Goal: Task Accomplishment & Management: Complete application form

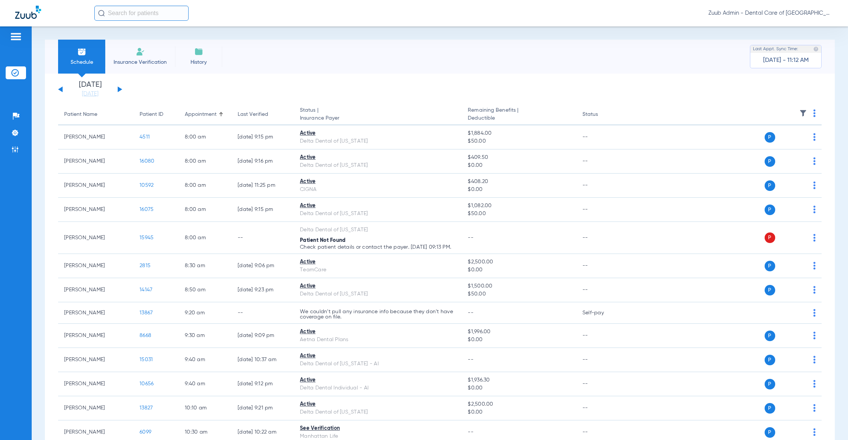
click at [123, 16] on input "text" at bounding box center [141, 13] width 94 height 15
click at [14, 130] on img at bounding box center [15, 133] width 8 height 8
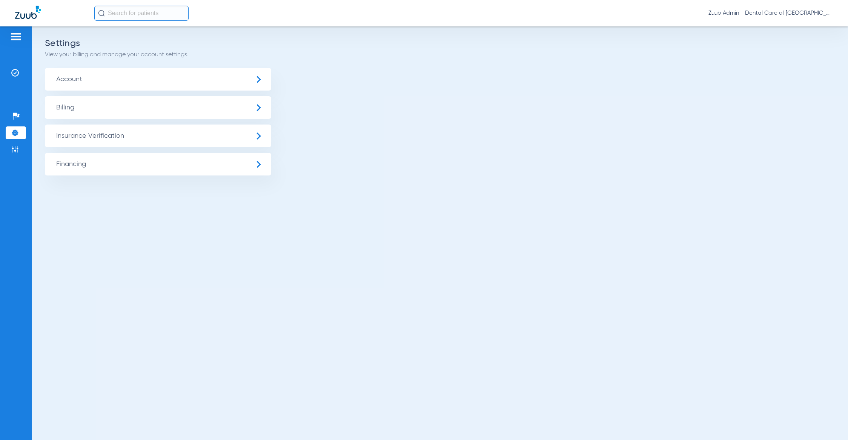
click at [109, 75] on span "Account" at bounding box center [158, 79] width 226 height 23
click at [111, 2] on div "Zuub Admin - Dental Care of [GEOGRAPHIC_DATA]" at bounding box center [424, 13] width 848 height 26
click at [116, 17] on input "text" at bounding box center [141, 13] width 94 height 15
click at [18, 71] on img at bounding box center [15, 73] width 8 height 8
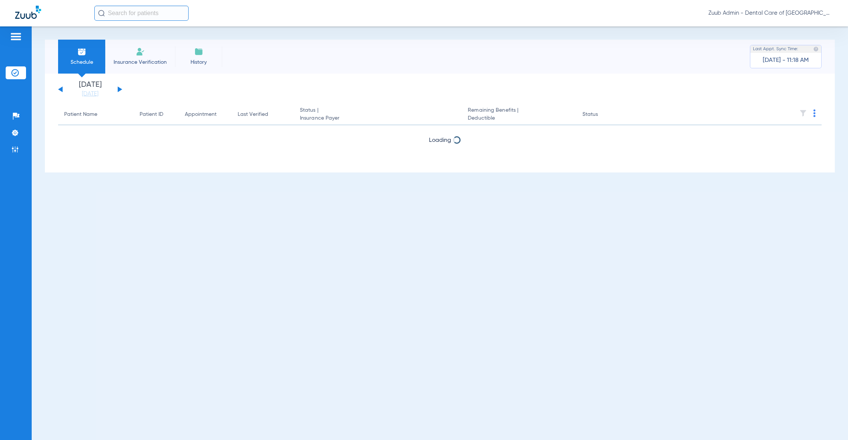
click at [138, 11] on input "text" at bounding box center [141, 13] width 94 height 15
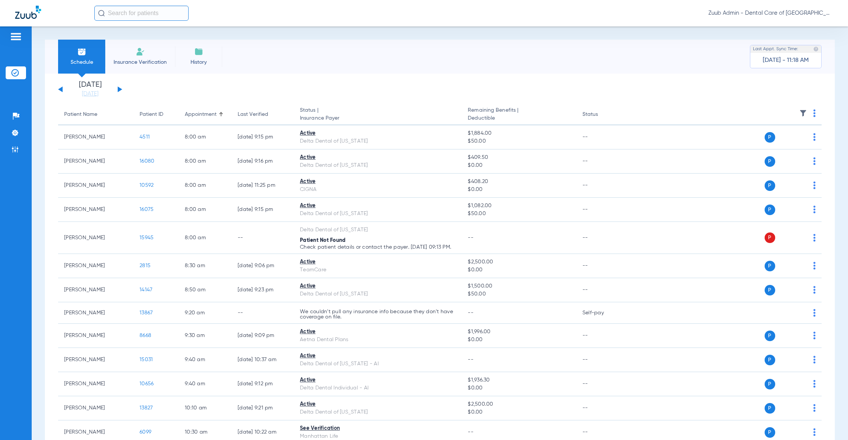
click at [157, 14] on input "text" at bounding box center [141, 13] width 94 height 15
paste input "10263"
type input "10263"
click at [152, 42] on span "[PERSON_NAME]-ortho" at bounding box center [129, 40] width 59 height 6
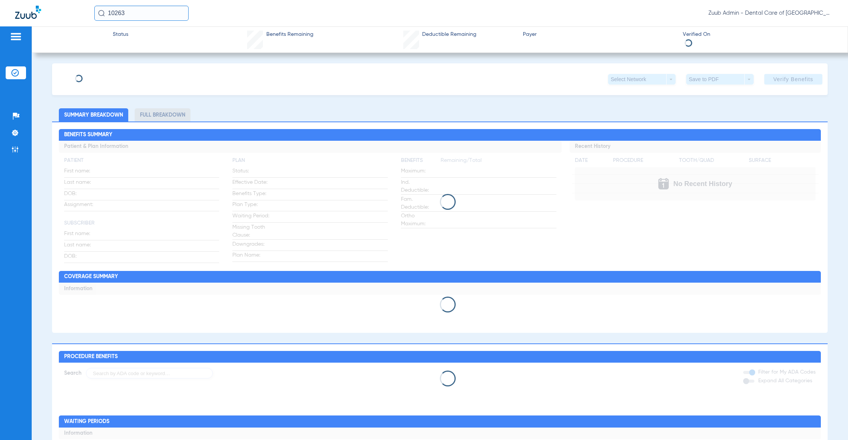
type input "[PERSON_NAME]"
type input "[PERSON_NAME]-Ortho"
type input "[DATE]"
type input "W186078798"
type input "701143"
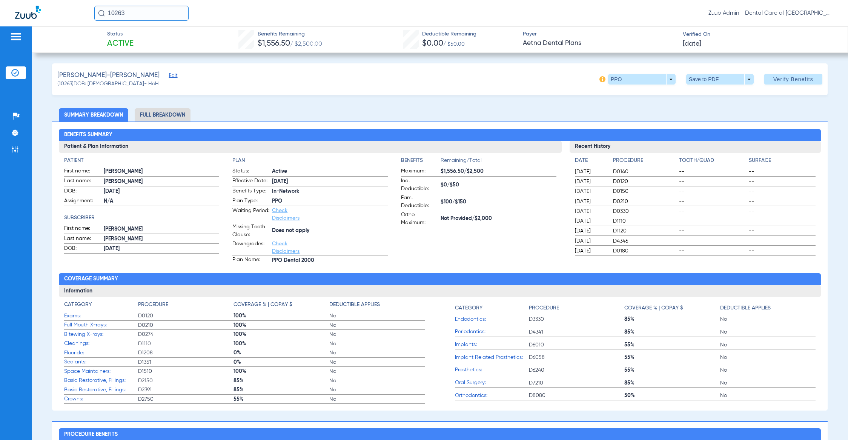
click at [169, 75] on span "Edit" at bounding box center [172, 76] width 7 height 7
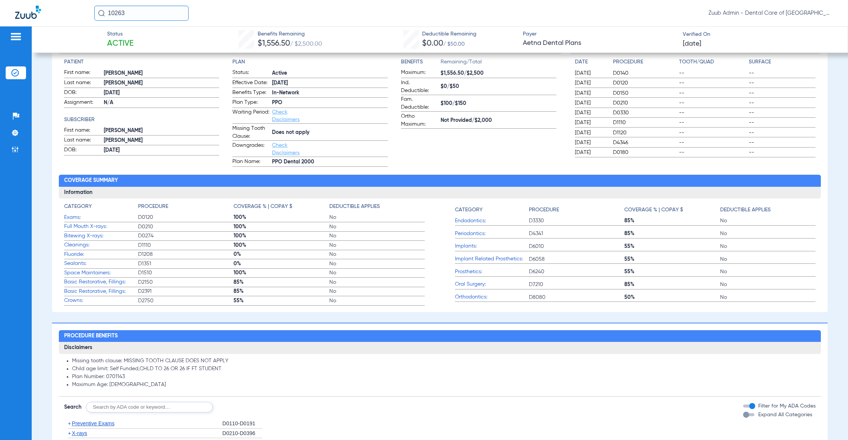
scroll to position [141, 0]
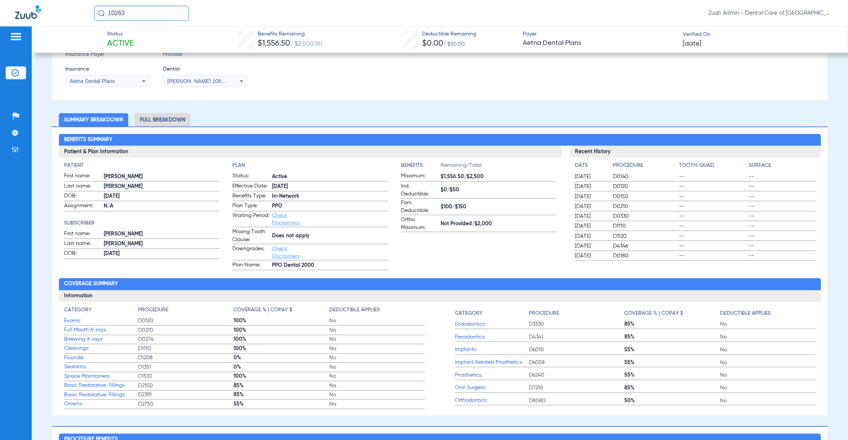
click at [148, 116] on li "Full Breakdown" at bounding box center [163, 119] width 56 height 13
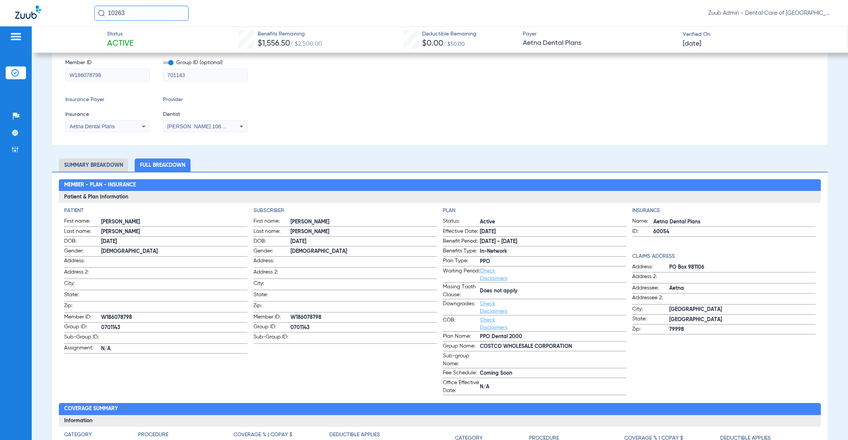
scroll to position [0, 0]
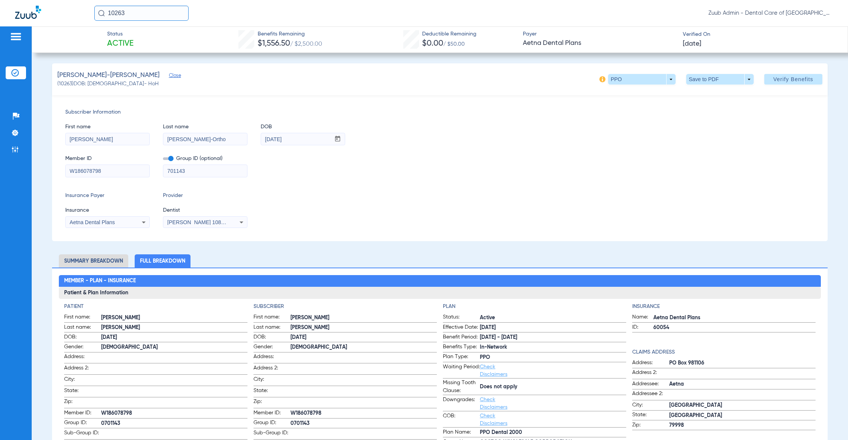
click at [156, 8] on input "10263" at bounding box center [141, 13] width 94 height 15
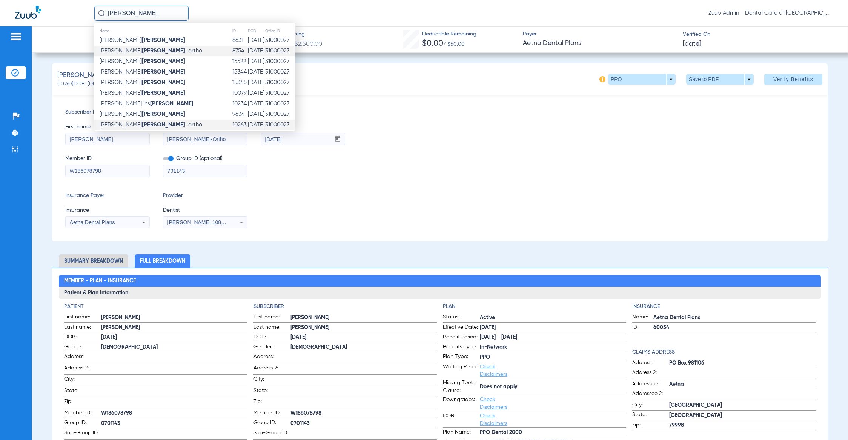
type input "[PERSON_NAME]"
click at [144, 48] on span "[PERSON_NAME] -ortho" at bounding box center [151, 51] width 103 height 6
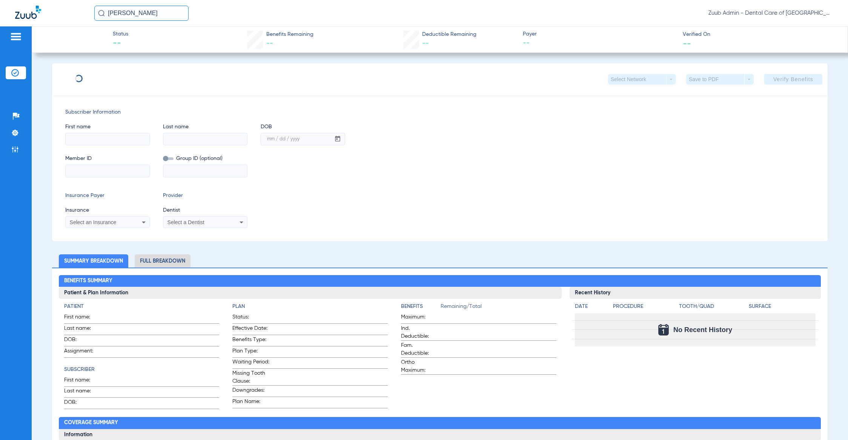
type input "[PERSON_NAME]"
type input "[PERSON_NAME]-ORTHO"
type input "[DATE]"
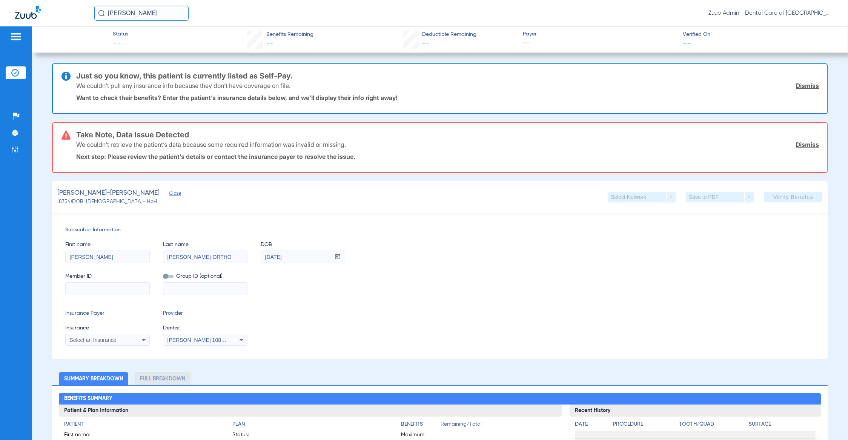
click at [133, 12] on input "[PERSON_NAME]" at bounding box center [141, 13] width 94 height 15
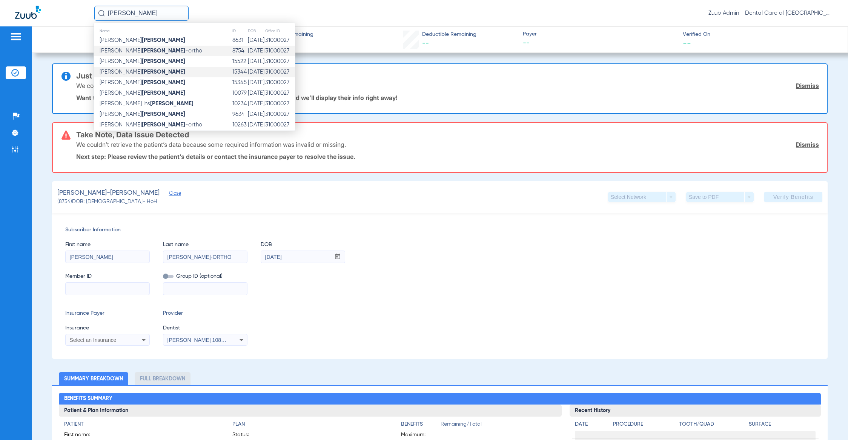
click at [135, 67] on td "[PERSON_NAME]" at bounding box center [163, 72] width 138 height 11
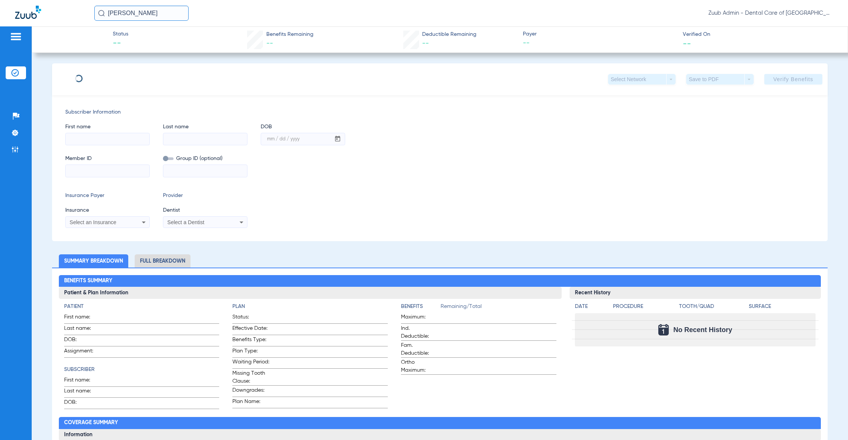
type input "[PERSON_NAME]"
type input "[DATE]"
type input "R60849790"
type input "0FEP00"
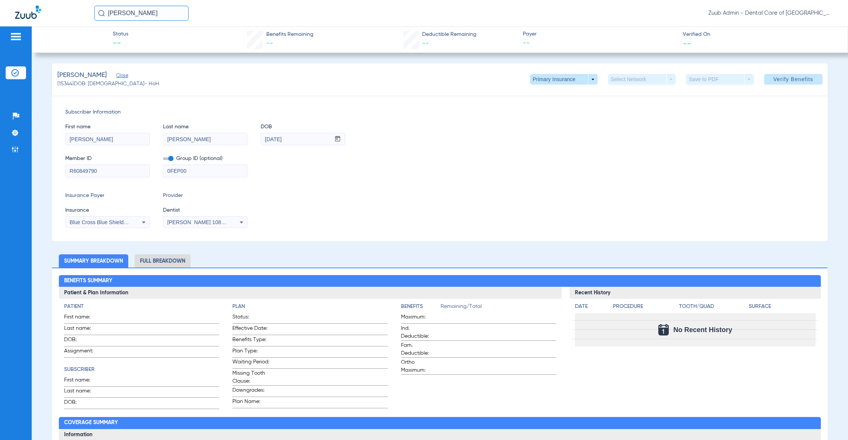
click at [146, 16] on input "[PERSON_NAME]" at bounding box center [141, 13] width 94 height 15
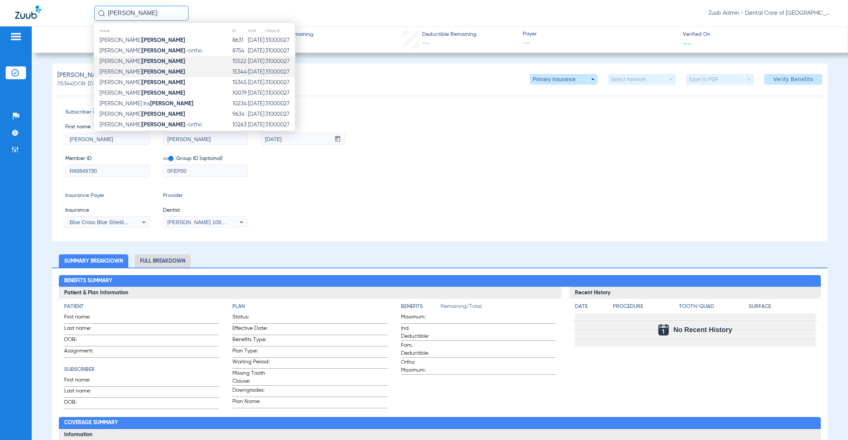
click at [142, 60] on strong "[PERSON_NAME]" at bounding box center [163, 61] width 43 height 6
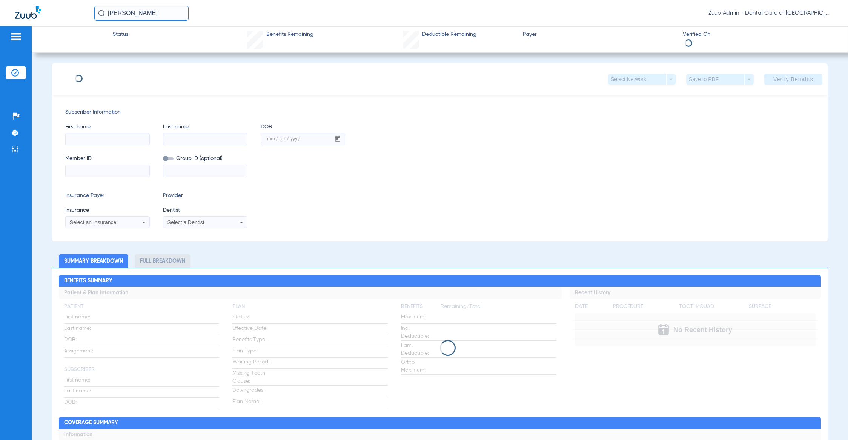
type input "[PERSON_NAME]"
type input "[DATE]"
type input "R60849790"
type input "0FEP00"
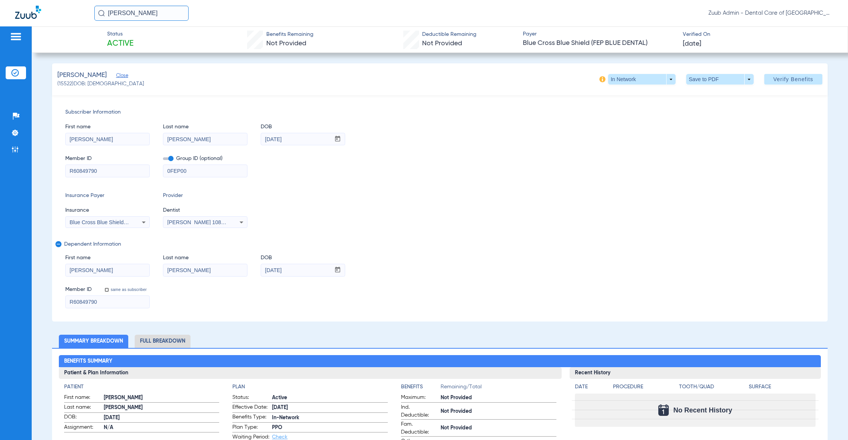
click at [154, 17] on input "[PERSON_NAME]" at bounding box center [141, 13] width 94 height 15
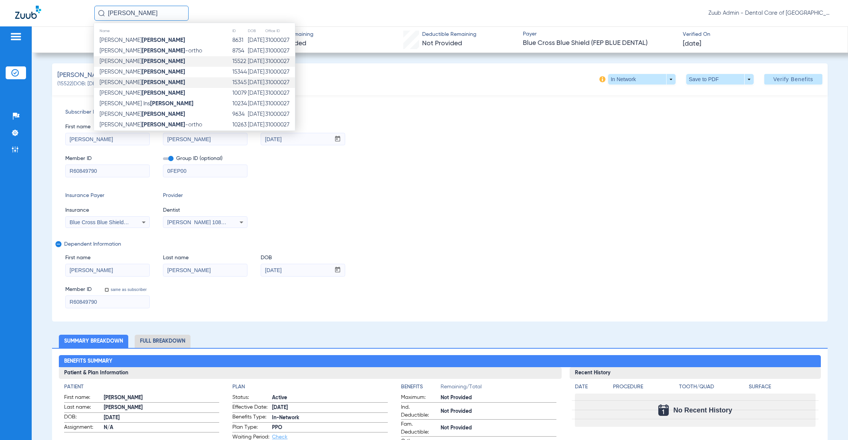
click at [142, 84] on strong "[PERSON_NAME]" at bounding box center [163, 83] width 43 height 6
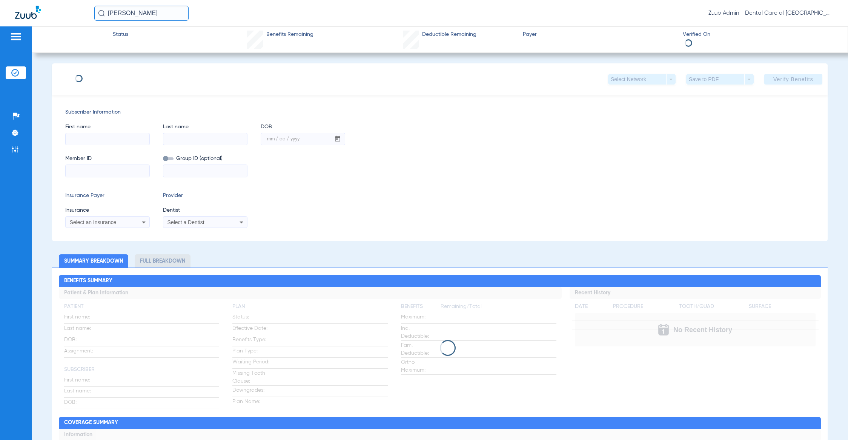
type input "[PERSON_NAME]"
type input "[DATE]"
type input "R60849790"
type input "0FEP00"
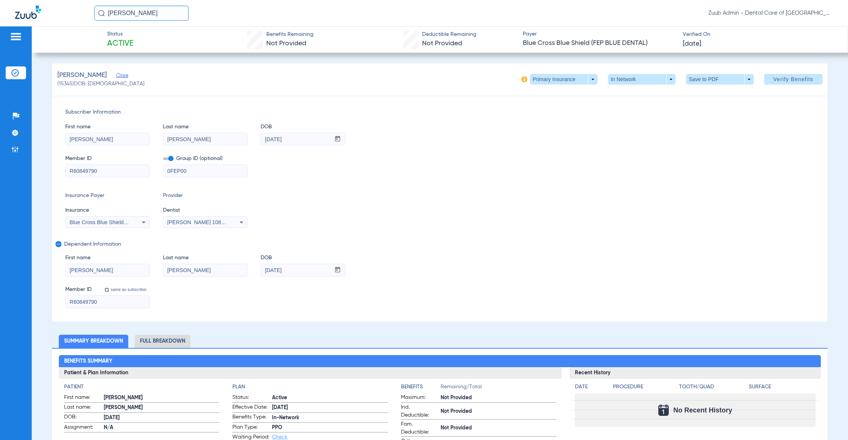
click at [143, 11] on input "[PERSON_NAME]" at bounding box center [141, 13] width 94 height 15
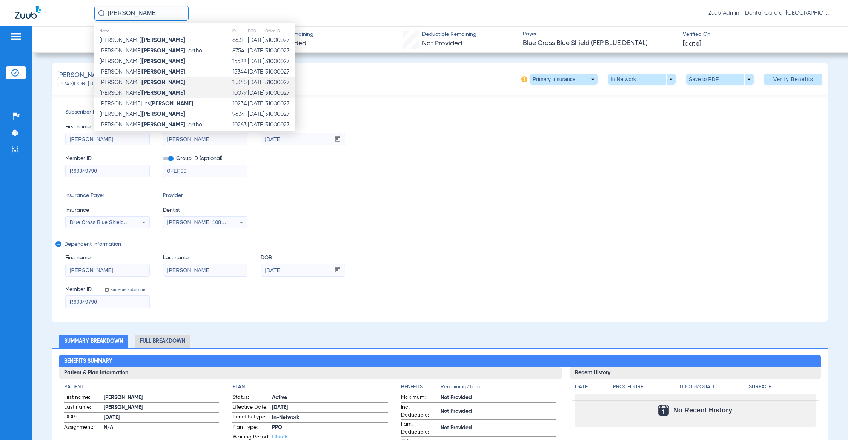
click at [142, 95] on strong "[PERSON_NAME]" at bounding box center [163, 93] width 43 height 6
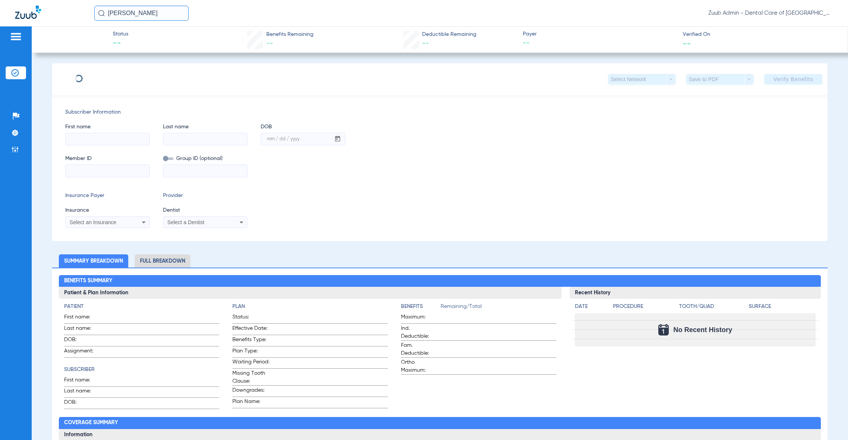
type input "[PERSON_NAME]"
type input "[DATE]"
type input "W186078798"
type input "701143"
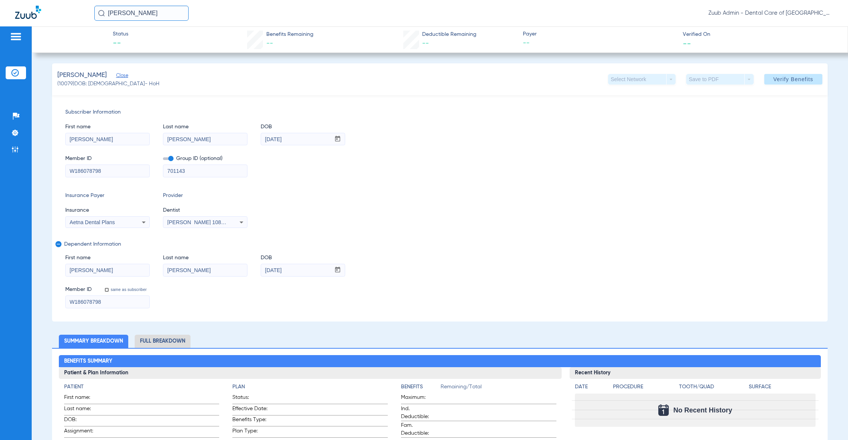
click at [165, 15] on input "[PERSON_NAME]" at bounding box center [141, 13] width 94 height 15
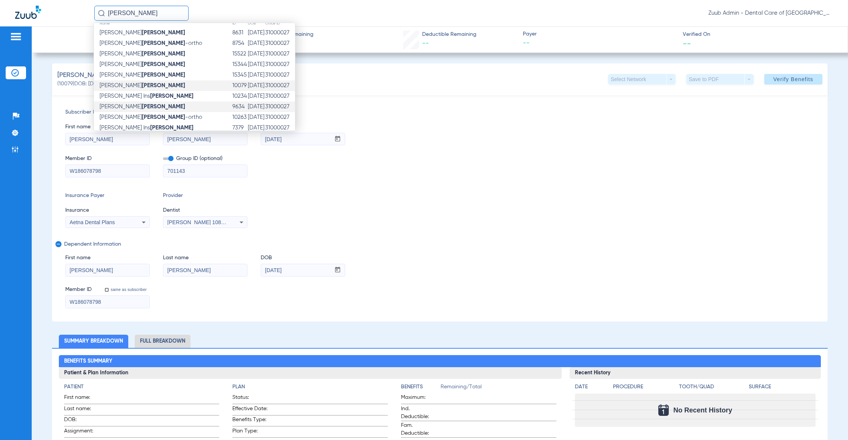
scroll to position [15, 0]
click at [152, 99] on td "[PERSON_NAME]" at bounding box center [163, 99] width 138 height 11
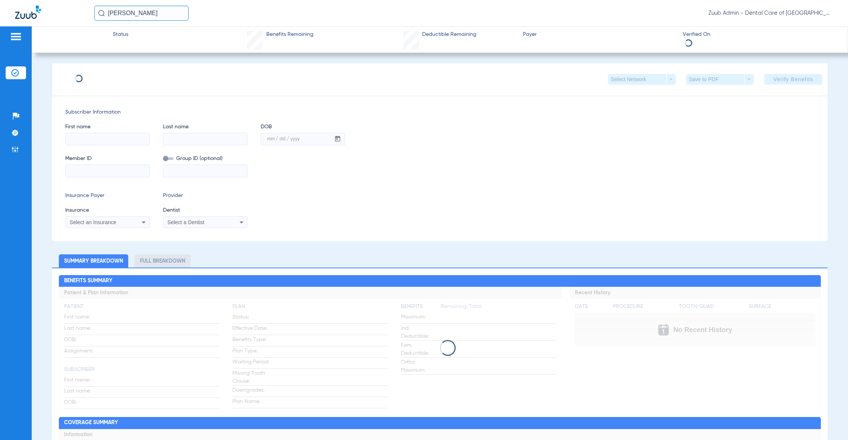
type input "[PERSON_NAME]"
type input "[DATE]"
type input "W186078798"
type input "701143"
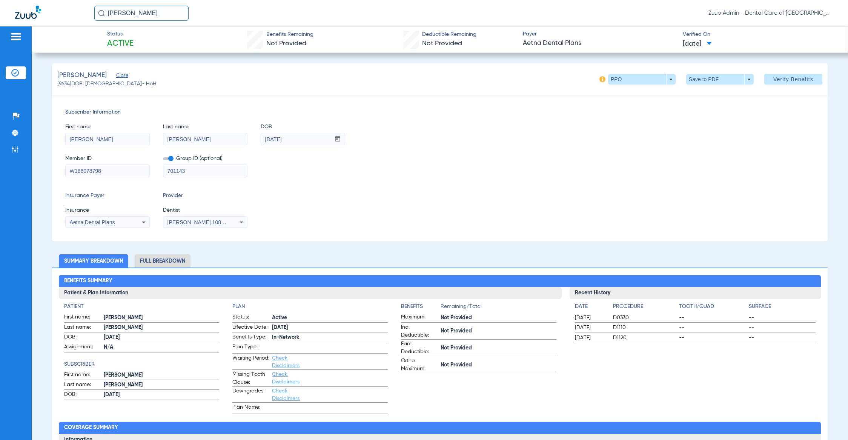
click at [179, 263] on li "Full Breakdown" at bounding box center [163, 260] width 56 height 13
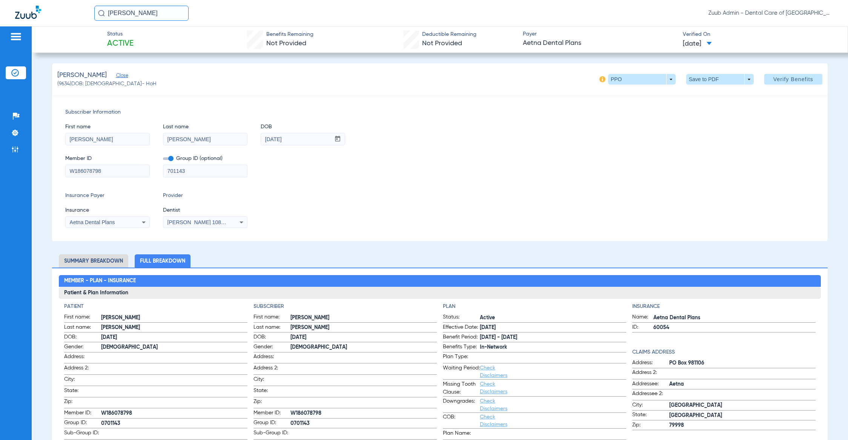
click at [150, 18] on input "[PERSON_NAME]" at bounding box center [141, 13] width 94 height 15
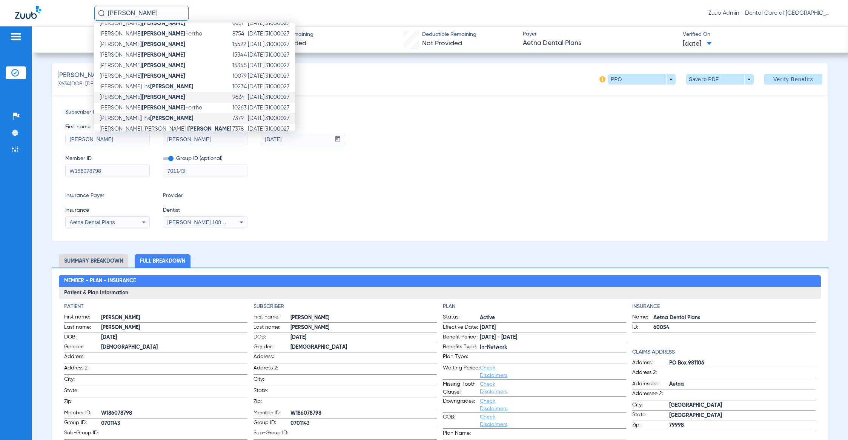
scroll to position [18, 0]
click at [150, 84] on strong "[PERSON_NAME]" at bounding box center [171, 85] width 43 height 6
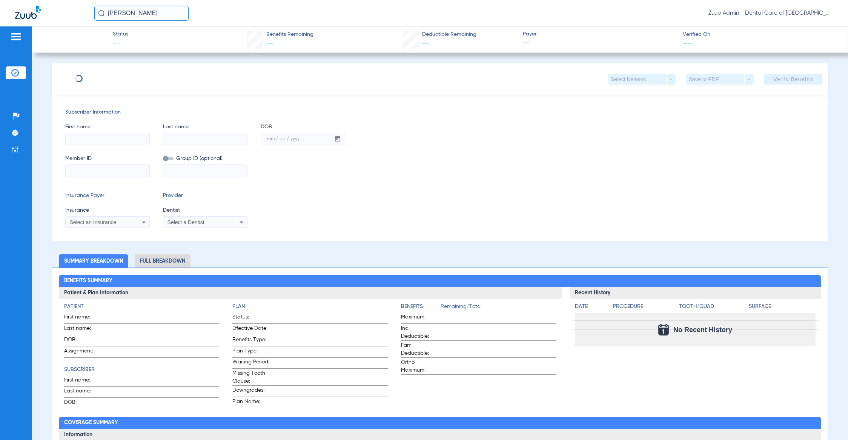
type input "[PERSON_NAME]"
type input "[DATE]"
type input "W186078798"
type input "701143"
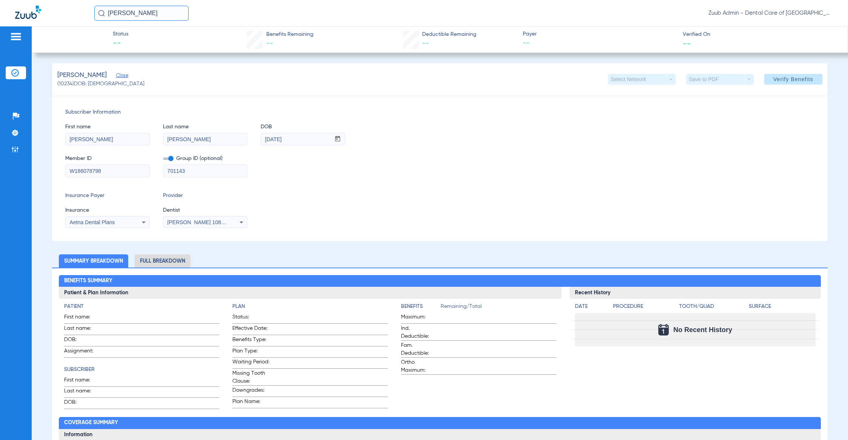
click at [167, 18] on input "[PERSON_NAME]" at bounding box center [141, 13] width 94 height 15
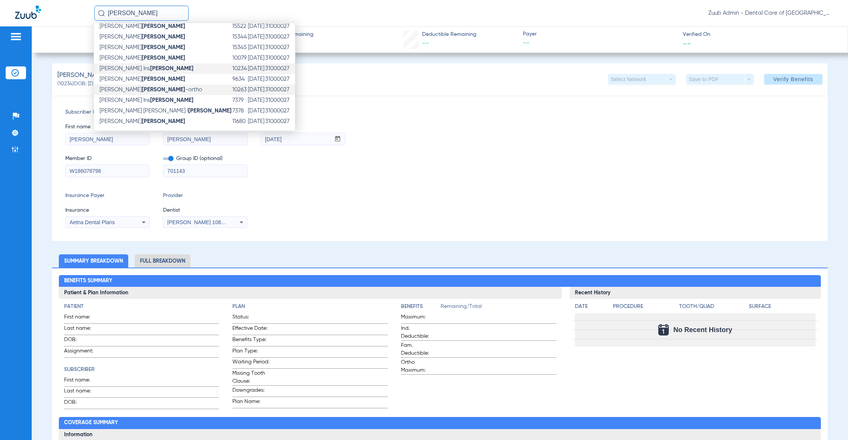
scroll to position [35, 0]
click at [154, 94] on td "[PERSON_NAME] -ortho" at bounding box center [163, 89] width 138 height 11
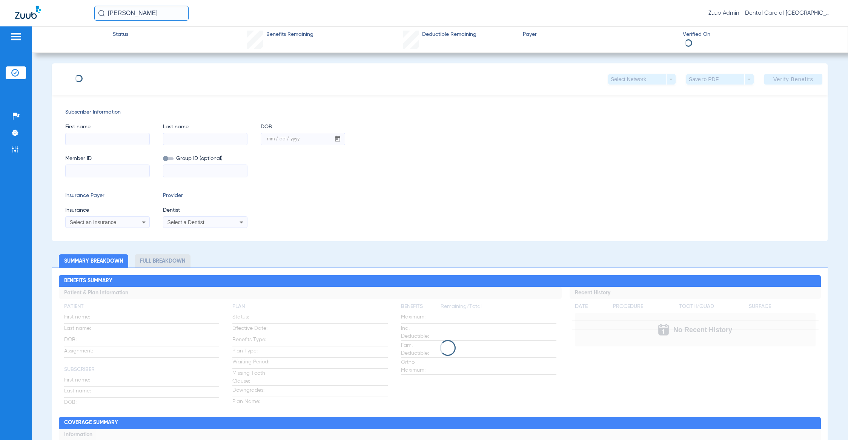
type input "[PERSON_NAME]"
type input "[PERSON_NAME]-Ortho"
type input "[DATE]"
type input "W186078798"
type input "701143"
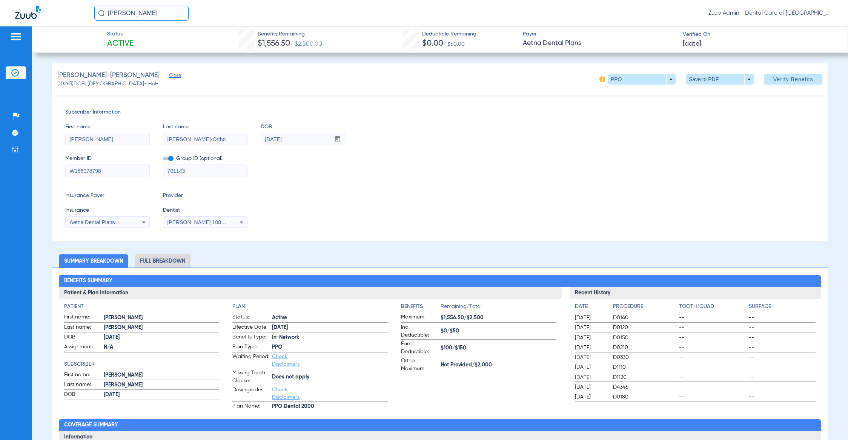
scroll to position [2, 0]
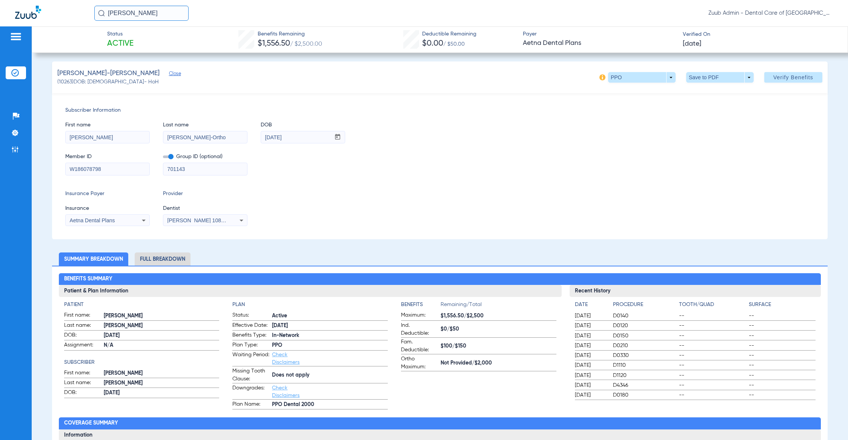
click at [173, 257] on li "Full Breakdown" at bounding box center [163, 258] width 56 height 13
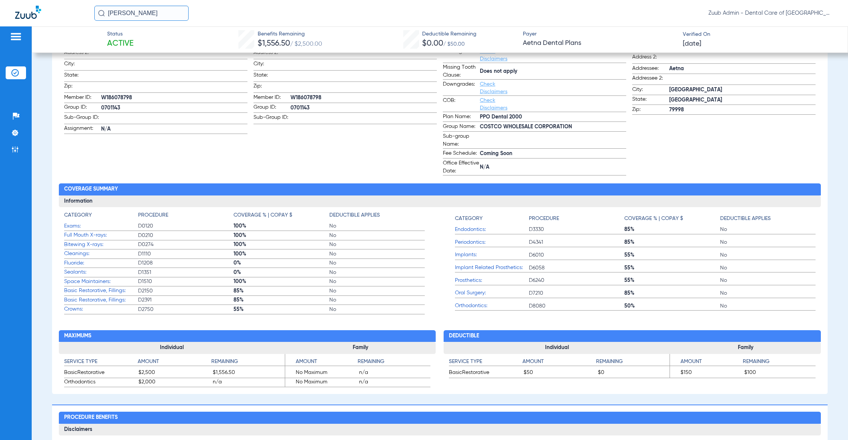
scroll to position [0, 0]
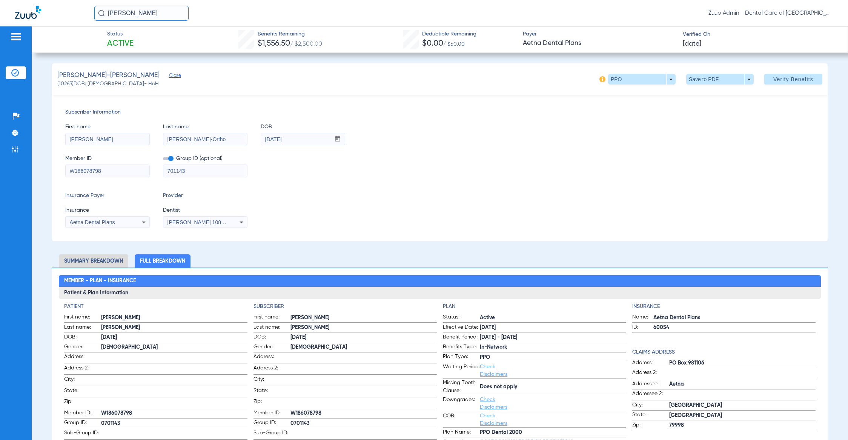
click at [130, 16] on input "[PERSON_NAME]" at bounding box center [141, 13] width 94 height 15
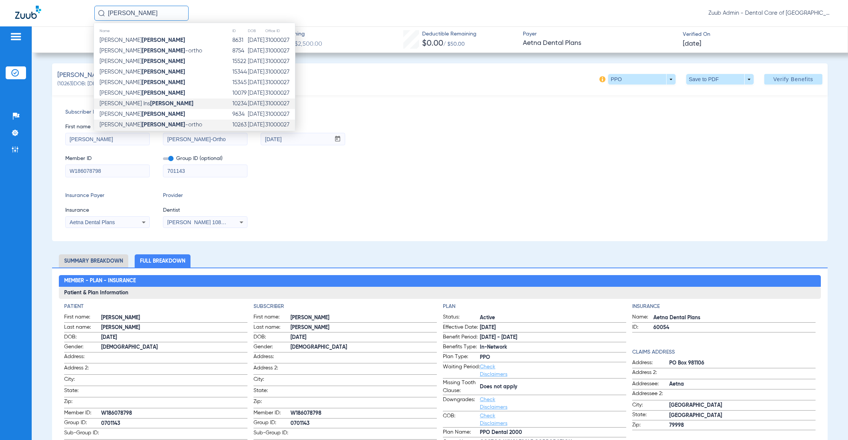
click at [121, 107] on td "[PERSON_NAME] Ins [PERSON_NAME]" at bounding box center [163, 103] width 138 height 11
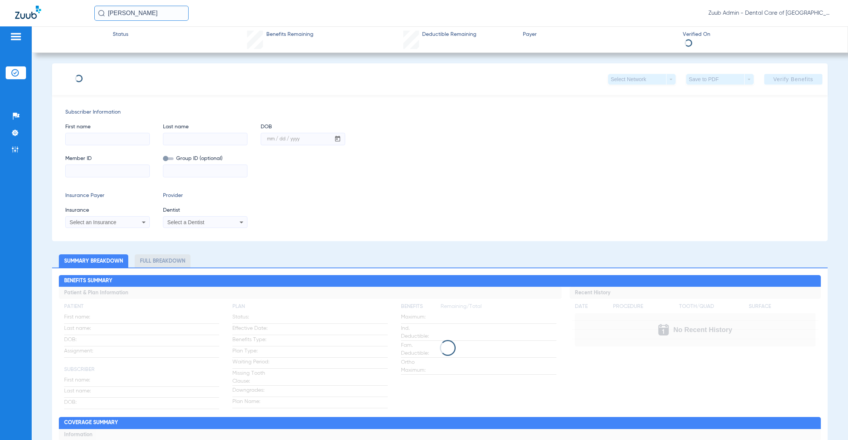
click at [137, 12] on input "[PERSON_NAME]" at bounding box center [141, 13] width 94 height 15
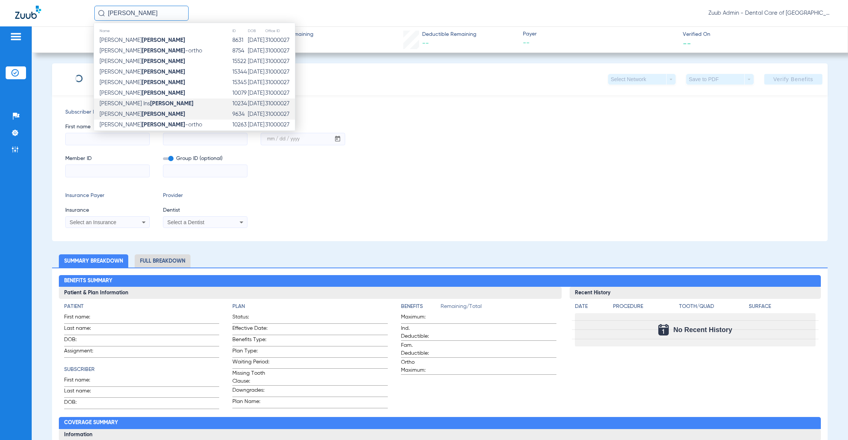
type input "[PERSON_NAME]"
type input "[DATE]"
type input "W186078798"
type input "701143"
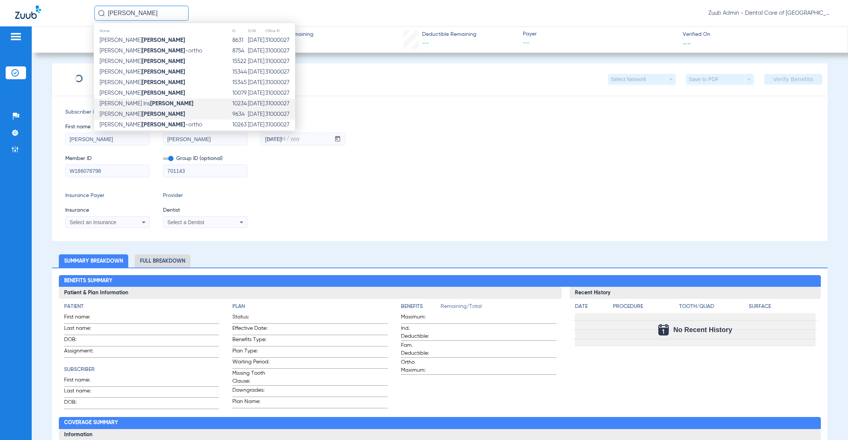
click at [117, 112] on span "[PERSON_NAME]" at bounding box center [143, 114] width 86 height 6
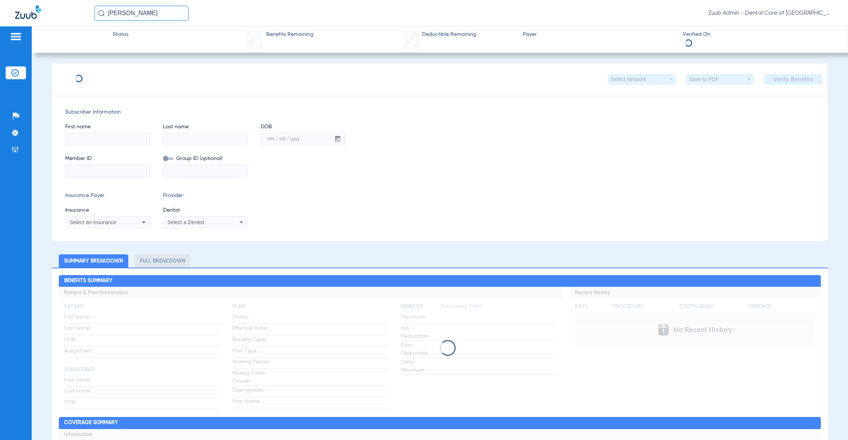
type input "[PERSON_NAME]"
type input "[DATE]"
type input "W186078798"
type input "701143"
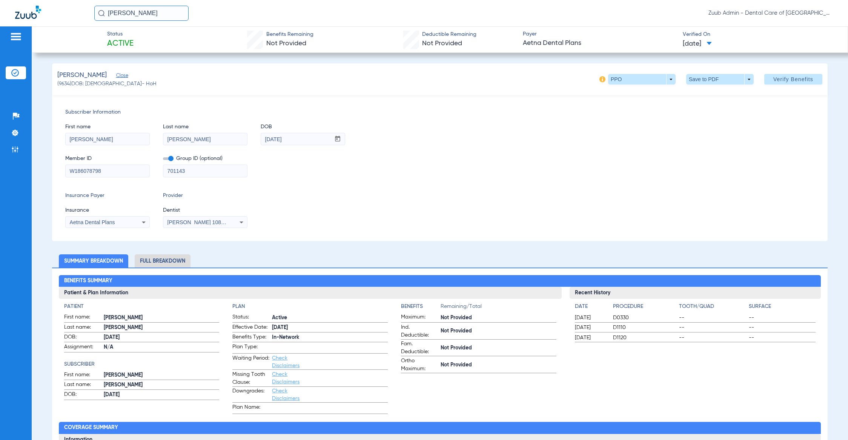
click at [161, 255] on li "Full Breakdown" at bounding box center [163, 260] width 56 height 13
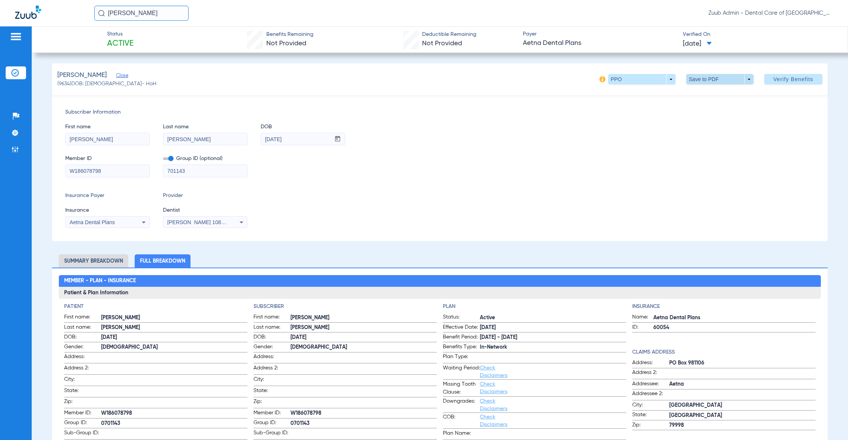
click at [701, 80] on span at bounding box center [719, 79] width 67 height 11
click at [688, 94] on mat-icon "insert_drive_file" at bounding box center [689, 94] width 9 height 9
click at [634, 77] on span at bounding box center [641, 79] width 18 height 18
click at [623, 109] on span "Out of Network" at bounding box center [624, 109] width 35 height 5
click at [153, 10] on input "[PERSON_NAME]" at bounding box center [141, 13] width 94 height 15
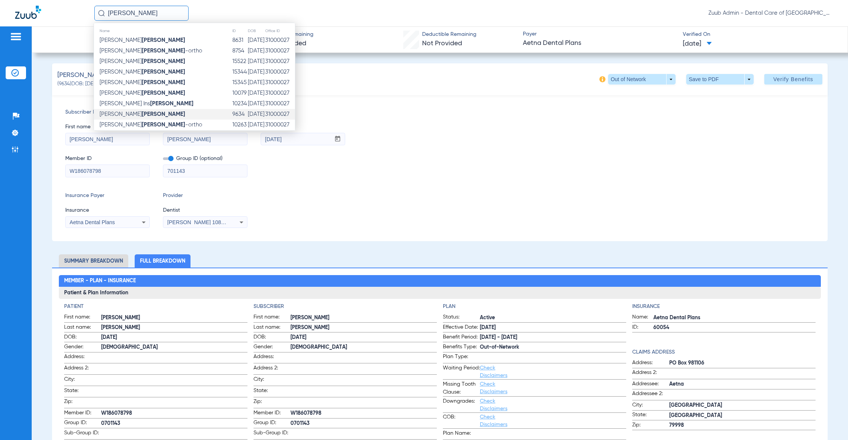
click at [146, 126] on tbody "[PERSON_NAME] 8631 [DATE] 31000027 [PERSON_NAME] -ortho 8754 [DATE] 31000027 [P…" at bounding box center [194, 98] width 201 height 127
click at [144, 109] on td "[PERSON_NAME] -ortho" at bounding box center [163, 106] width 138 height 11
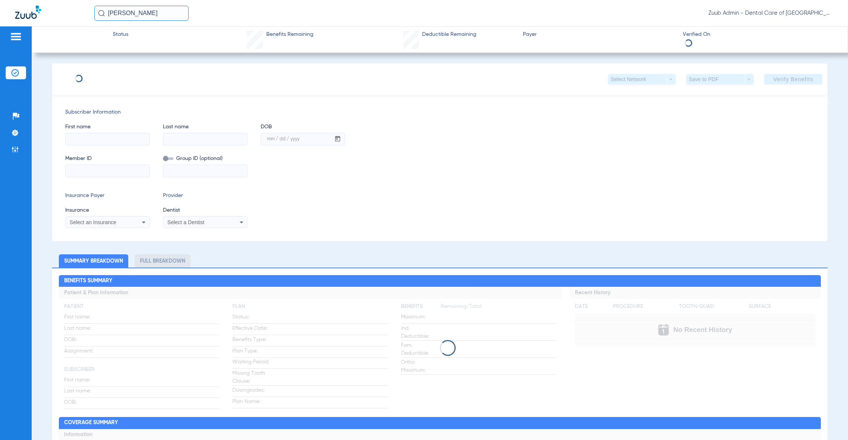
type input "[PERSON_NAME]"
type input "[PERSON_NAME]-Ortho"
type input "[DATE]"
type input "W186078798"
type input "701143"
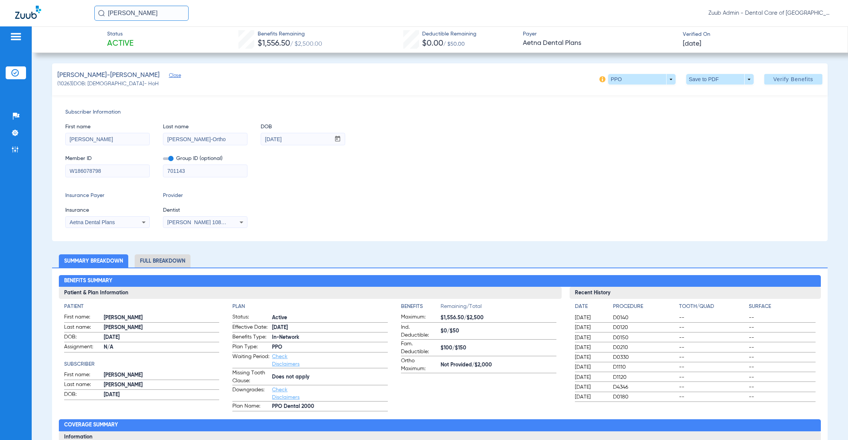
click at [170, 265] on li "Full Breakdown" at bounding box center [163, 260] width 56 height 13
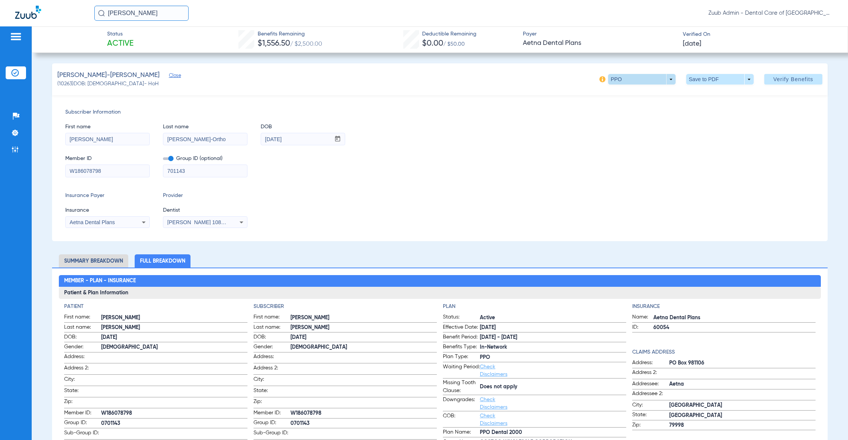
click at [639, 79] on span at bounding box center [641, 79] width 18 height 18
click at [630, 109] on span "Out of Network" at bounding box center [624, 109] width 35 height 5
click at [67, 83] on span "(10263) DOB: [DEMOGRAPHIC_DATA] - HoH" at bounding box center [107, 84] width 101 height 8
copy span "10263"
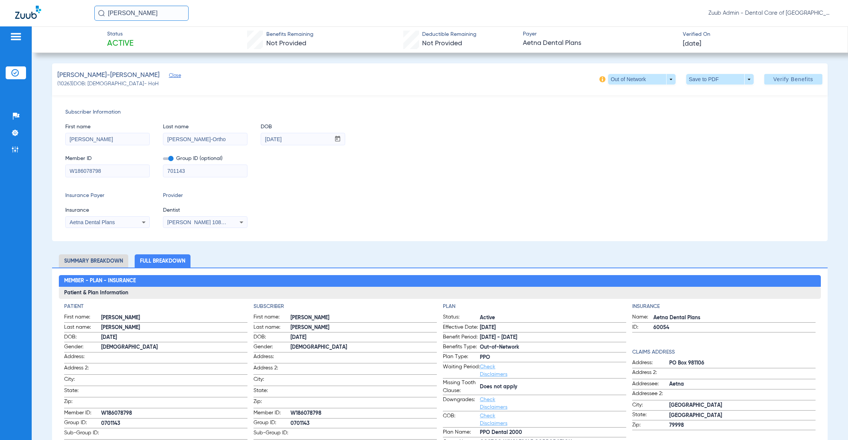
click at [152, 6] on input "[PERSON_NAME]" at bounding box center [141, 13] width 94 height 15
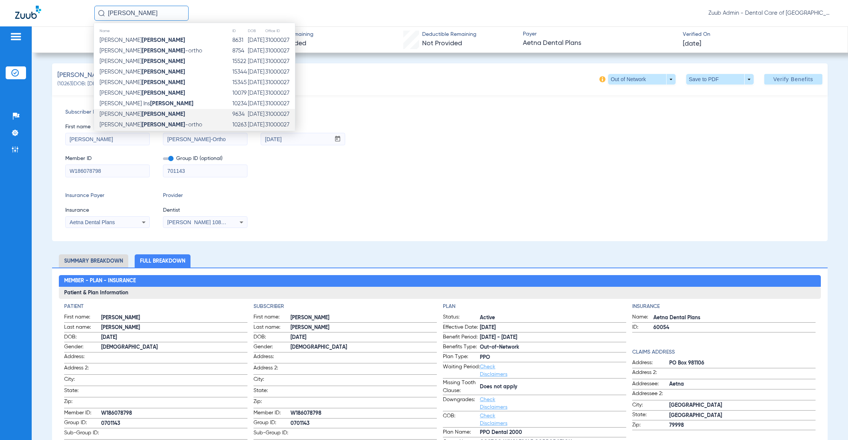
click at [140, 115] on td "[PERSON_NAME]" at bounding box center [163, 114] width 138 height 11
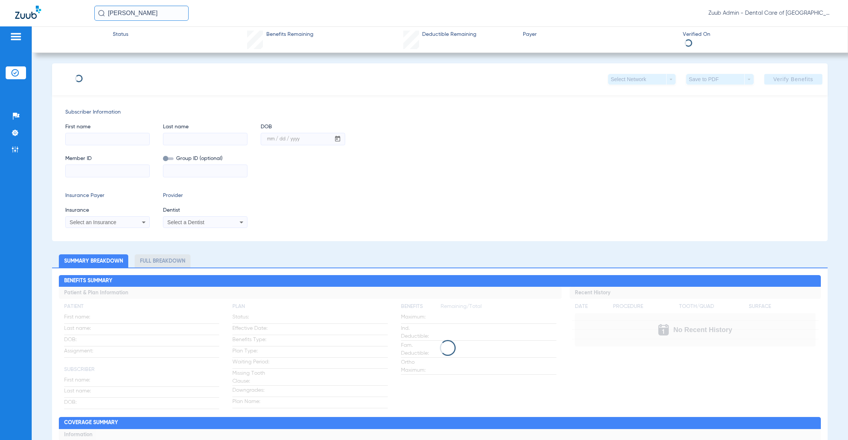
type input "[PERSON_NAME]"
type input "[DATE]"
type input "W186078798"
type input "701143"
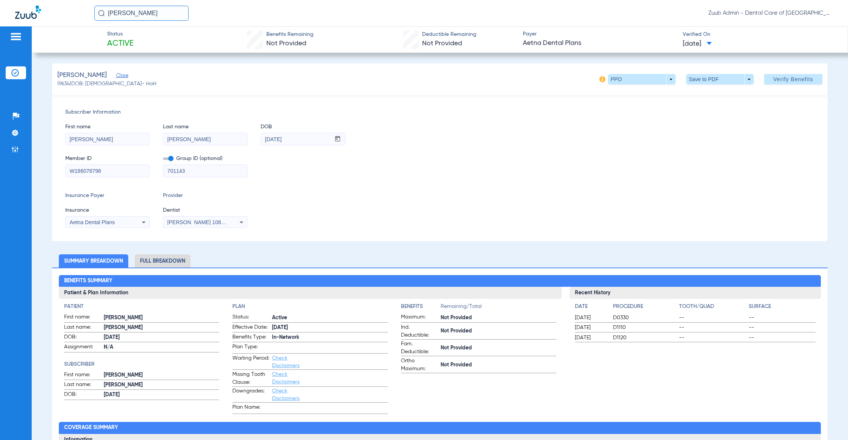
click at [125, 14] on input "[PERSON_NAME]" at bounding box center [141, 13] width 94 height 15
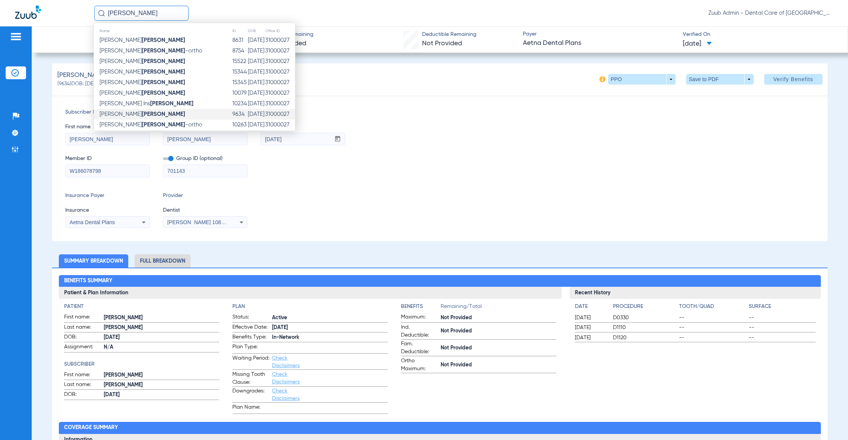
click at [125, 14] on input "[PERSON_NAME]" at bounding box center [141, 13] width 94 height 15
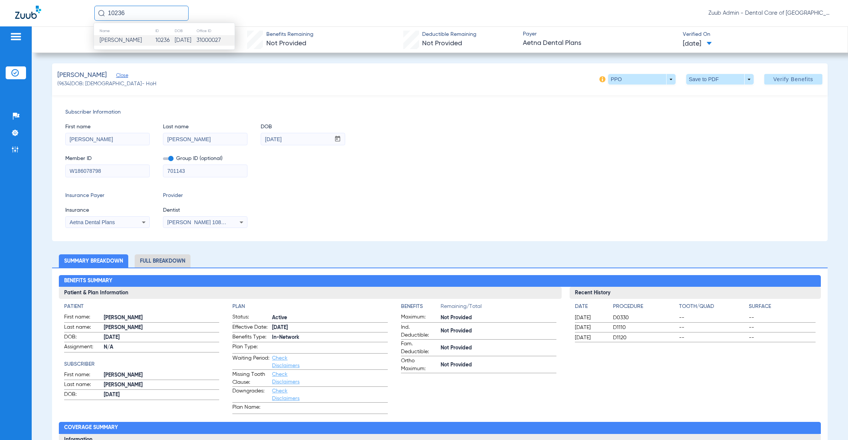
type input "10236"
click at [142, 42] on span "[PERSON_NAME]" at bounding box center [121, 40] width 42 height 6
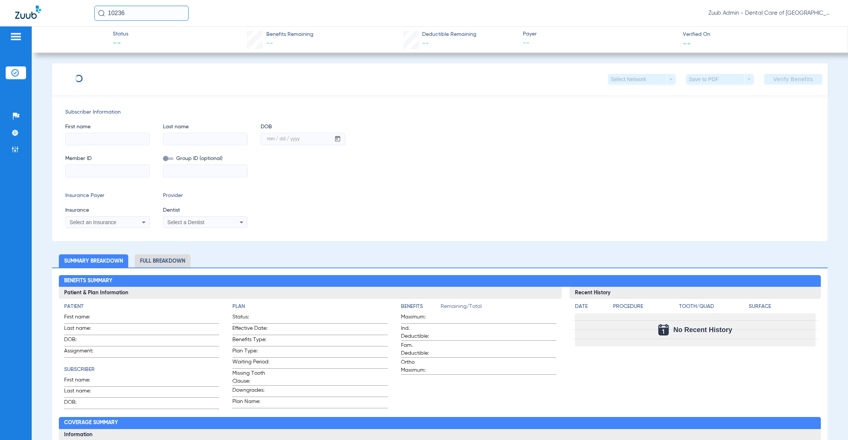
type input "[PERSON_NAME]"
type input "[DATE]"
type input "346709216"
type input "100736"
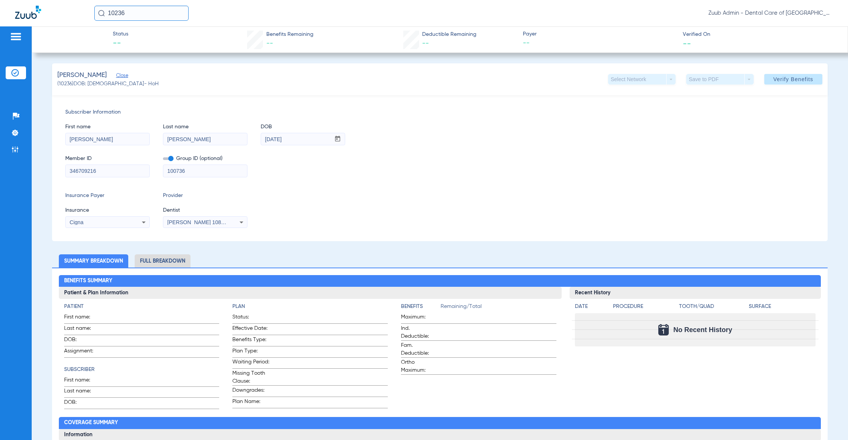
click at [169, 17] on input "10236" at bounding box center [141, 13] width 94 height 15
type input "9634"
click at [156, 36] on td "9634" at bounding box center [164, 40] width 17 height 11
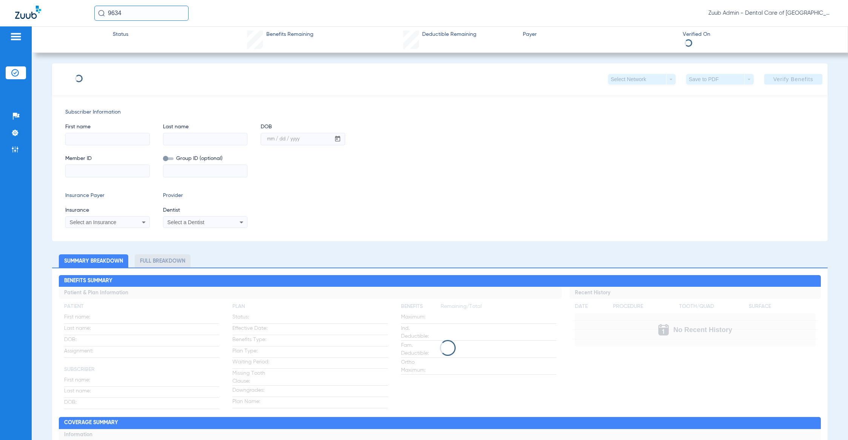
type input "[PERSON_NAME]"
type input "[DATE]"
type input "W186078798"
type input "701143"
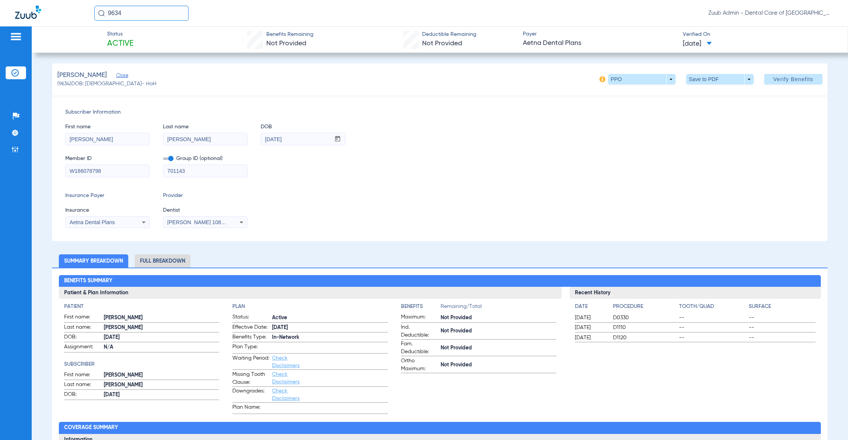
click at [156, 13] on input "9634" at bounding box center [141, 13] width 94 height 15
type input "10079"
click at [186, 38] on td "10079" at bounding box center [193, 40] width 15 height 11
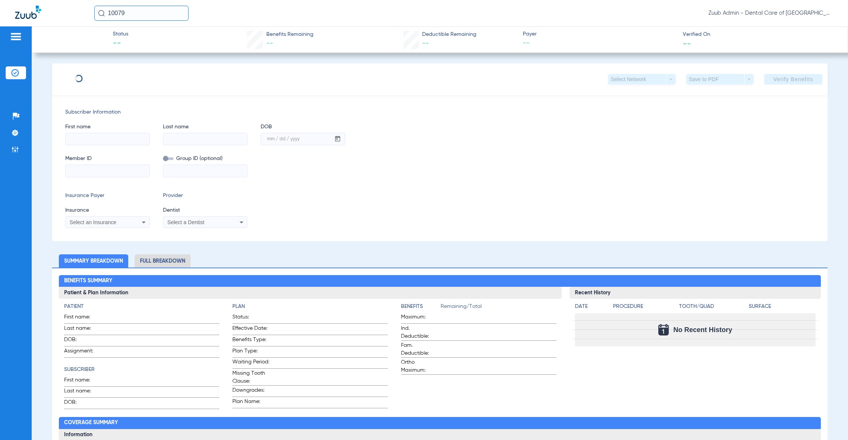
type input "[PERSON_NAME]"
type input "[DATE]"
type input "W186078798"
type input "701143"
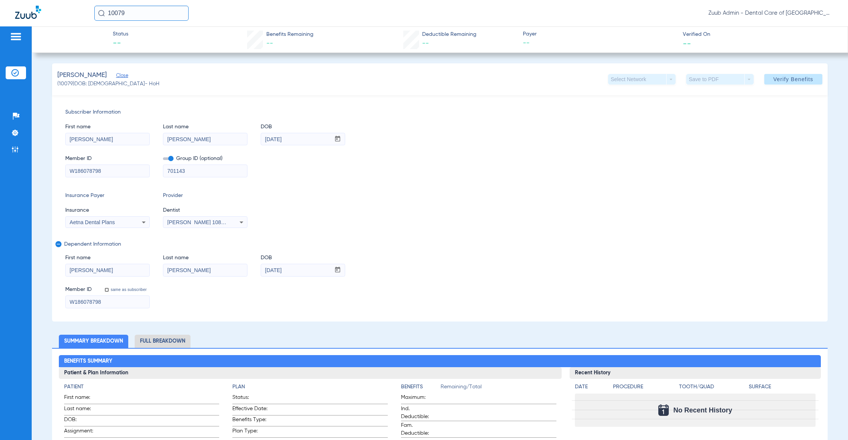
click at [143, 10] on input "10079" at bounding box center [141, 13] width 94 height 15
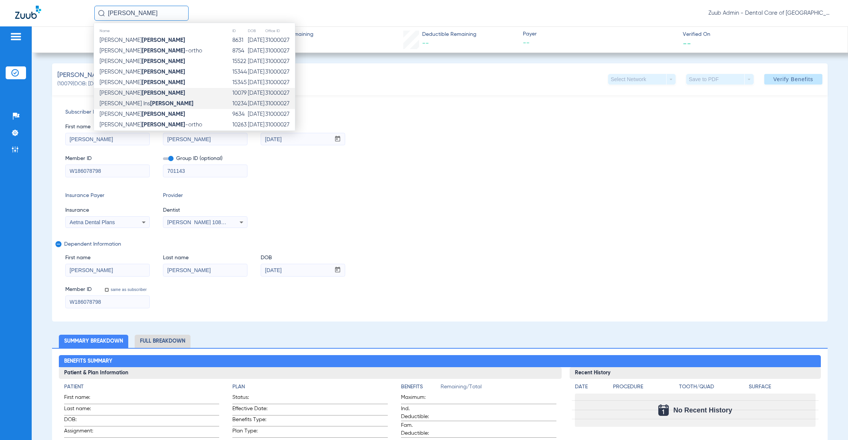
type input "[PERSON_NAME]"
click at [155, 100] on td "[PERSON_NAME] Ins [PERSON_NAME]" at bounding box center [163, 103] width 138 height 11
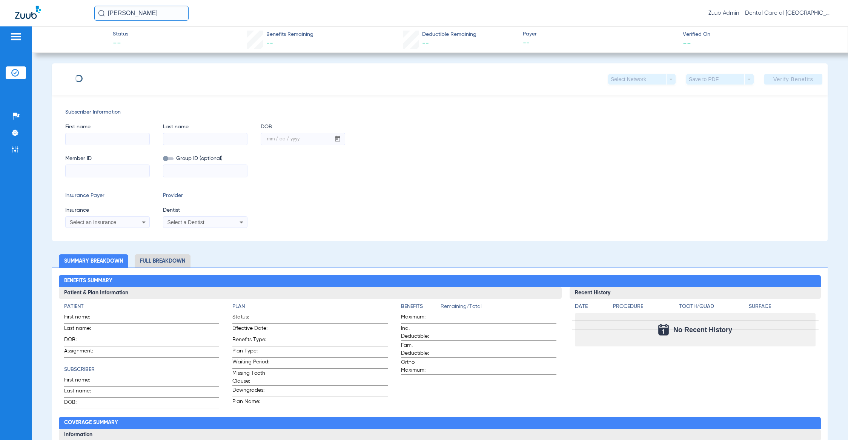
type input "[PERSON_NAME]"
type input "[DATE]"
type input "W186078798"
type input "701143"
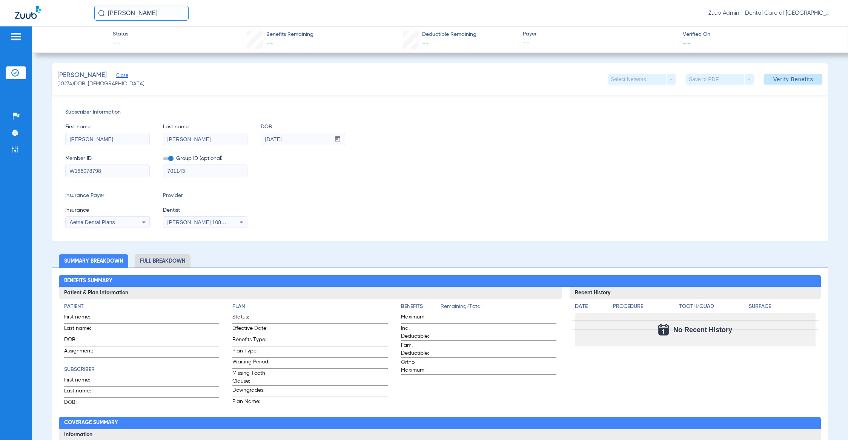
click at [136, 14] on input "[PERSON_NAME]" at bounding box center [141, 13] width 94 height 15
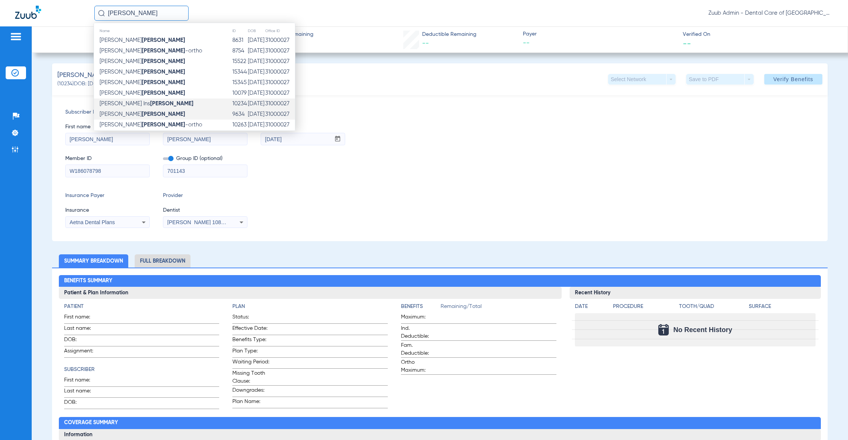
click at [145, 111] on td "[PERSON_NAME]" at bounding box center [163, 114] width 138 height 11
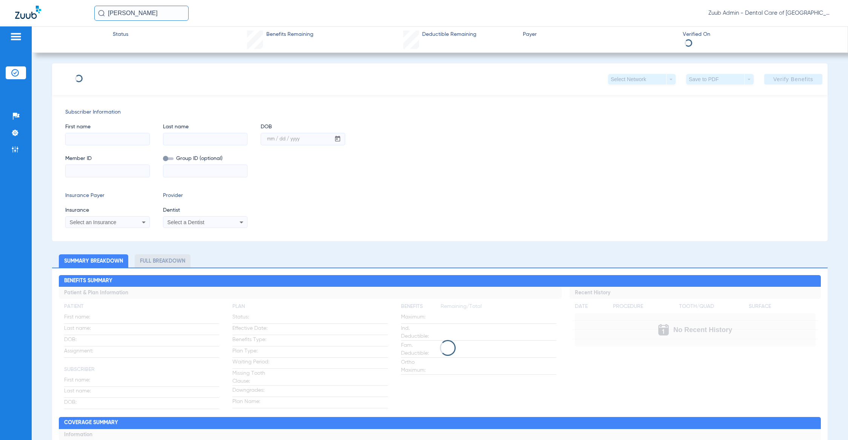
type input "[PERSON_NAME]"
type input "[DATE]"
type input "W186078798"
type input "701143"
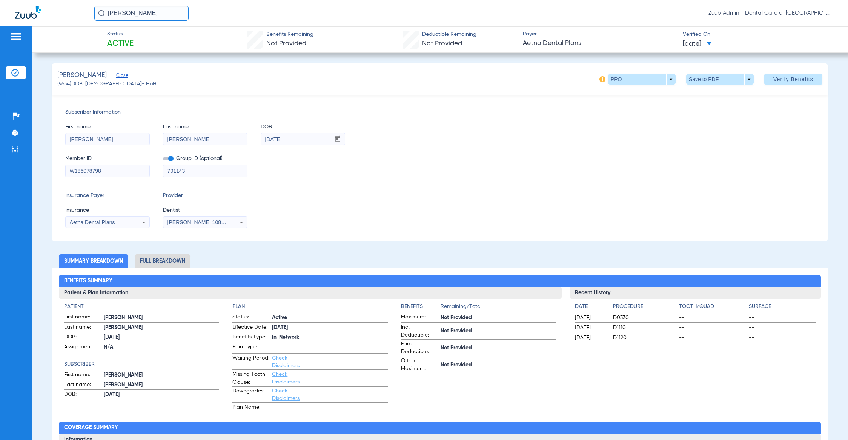
click at [65, 83] on span "(9634) DOB: [DEMOGRAPHIC_DATA] - HoH" at bounding box center [106, 84] width 99 height 8
copy span "9634"
click at [174, 14] on input "[PERSON_NAME]" at bounding box center [141, 13] width 94 height 15
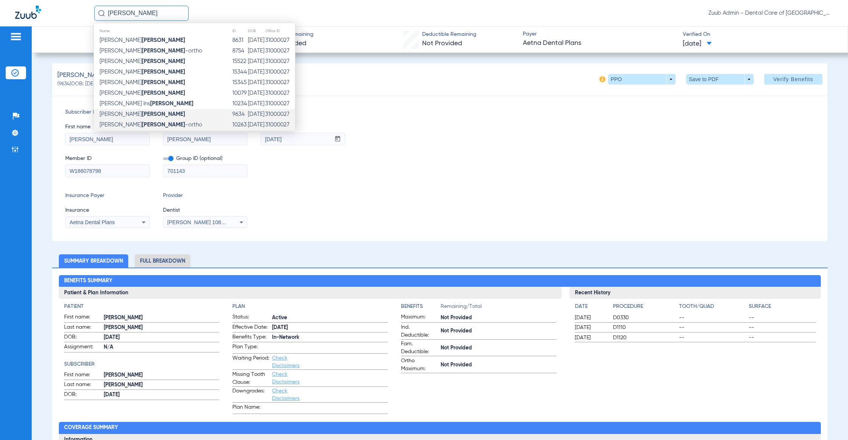
click at [152, 122] on span "[PERSON_NAME] -ortho" at bounding box center [151, 125] width 103 height 6
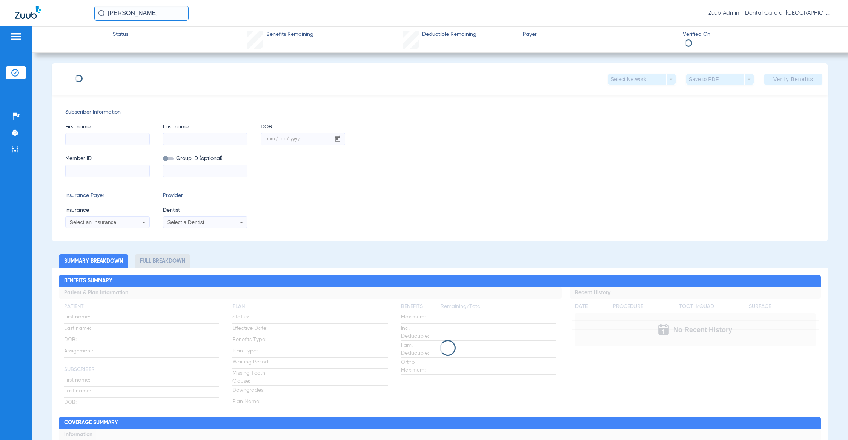
type input "[PERSON_NAME]"
type input "[PERSON_NAME]-Ortho"
type input "[DATE]"
type input "W186078798"
type input "701143"
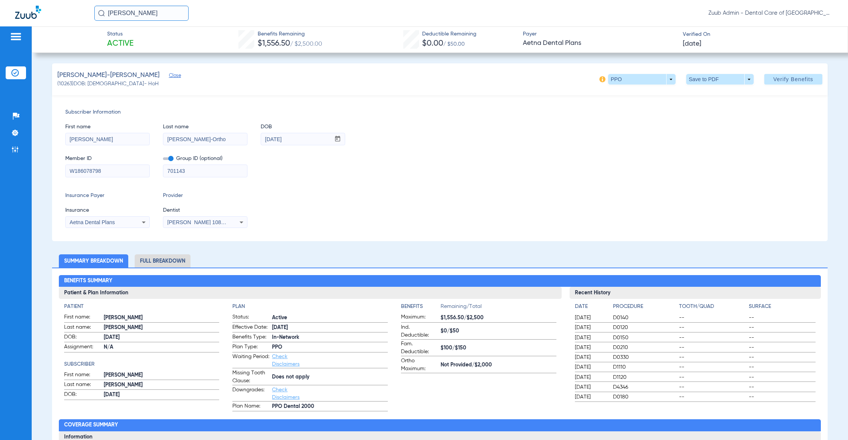
click at [64, 81] on span "(10263) DOB: [DEMOGRAPHIC_DATA] - HoH" at bounding box center [107, 84] width 101 height 8
copy span "10263"
